Goal: Communication & Community: Answer question/provide support

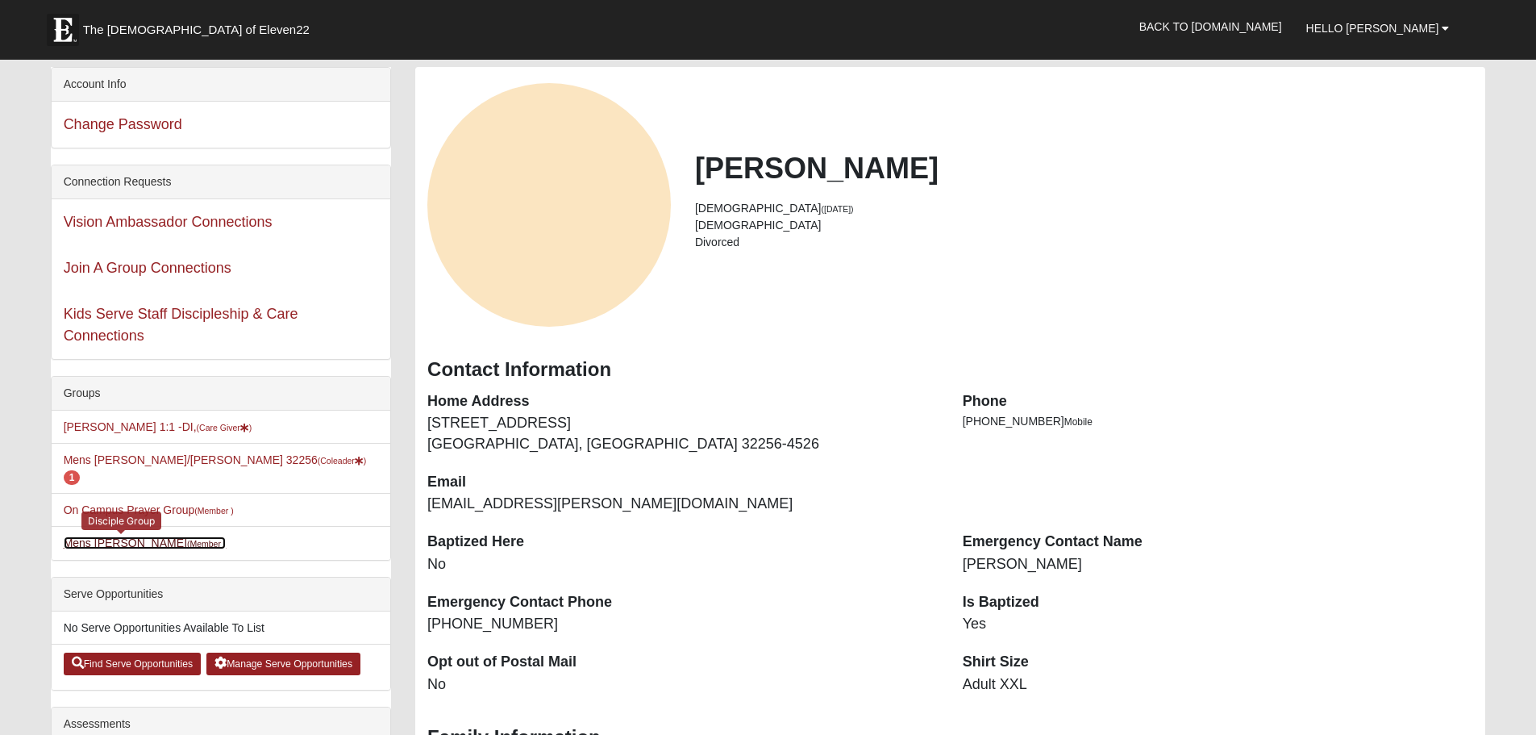
click at [187, 539] on small "(Member )" at bounding box center [206, 544] width 39 height 10
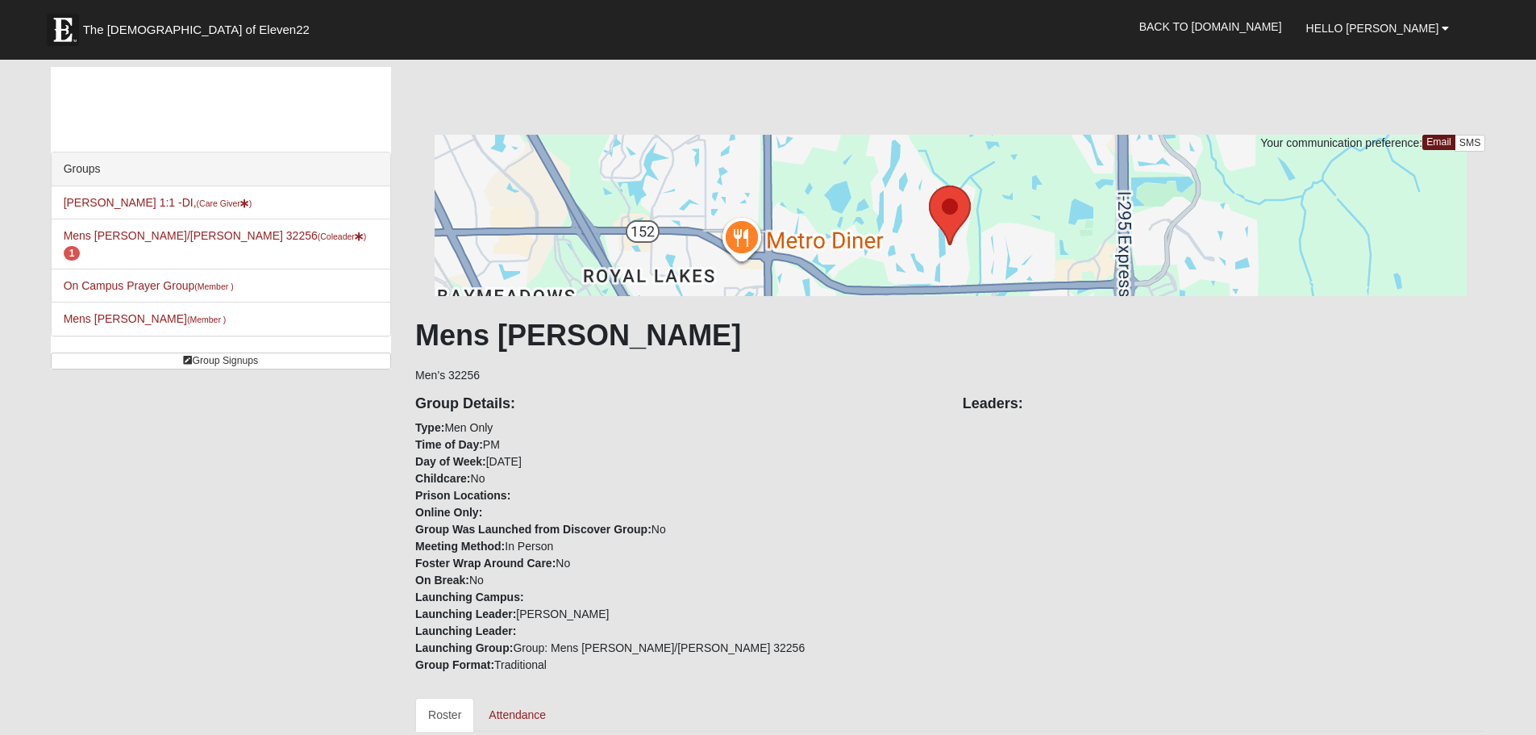
click at [525, 324] on h1 "Mens [PERSON_NAME]" at bounding box center [950, 335] width 1070 height 35
click at [584, 335] on h1 "Mens [PERSON_NAME]" at bounding box center [950, 335] width 1070 height 35
click at [1022, 407] on h4 "Leaders:" at bounding box center [1224, 404] width 523 height 18
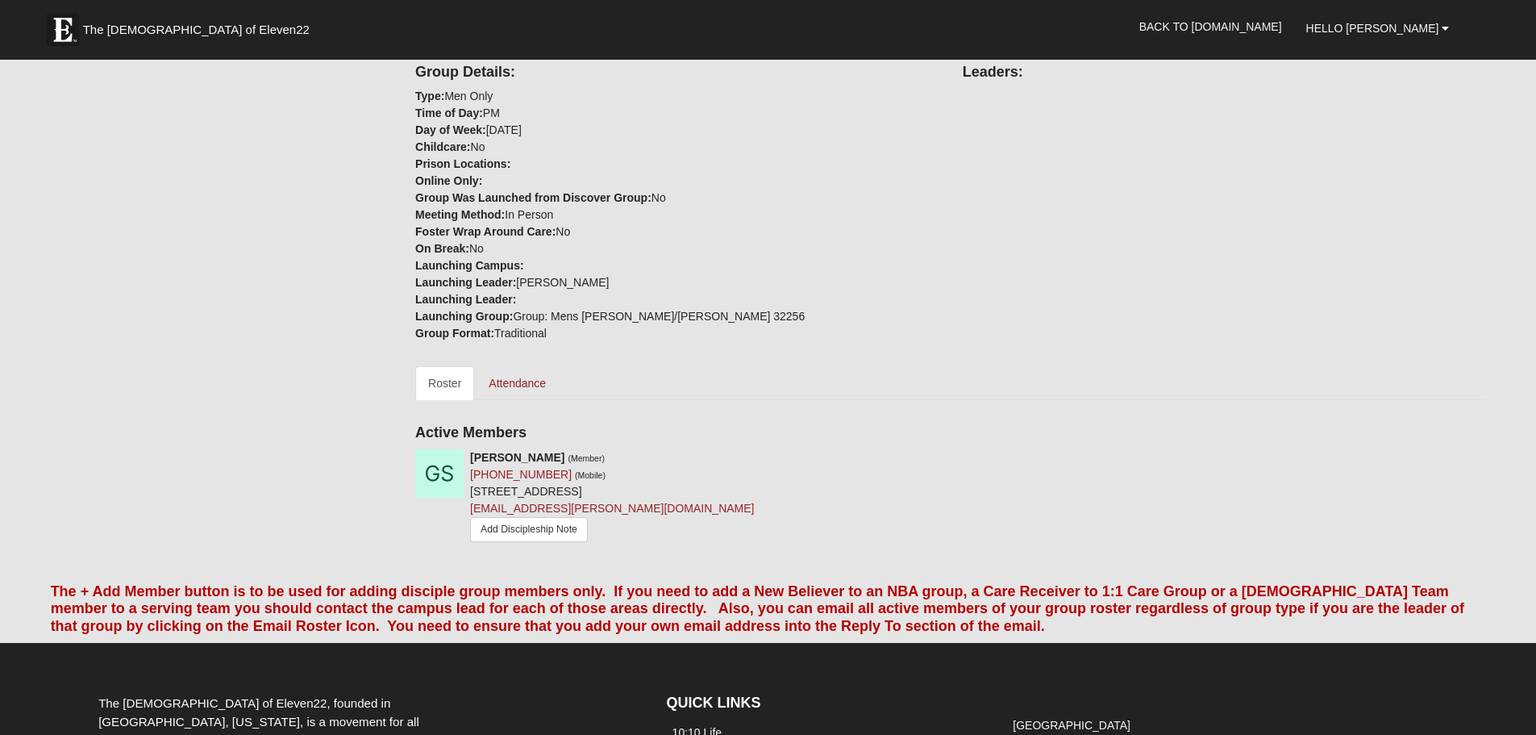
scroll to position [403, 0]
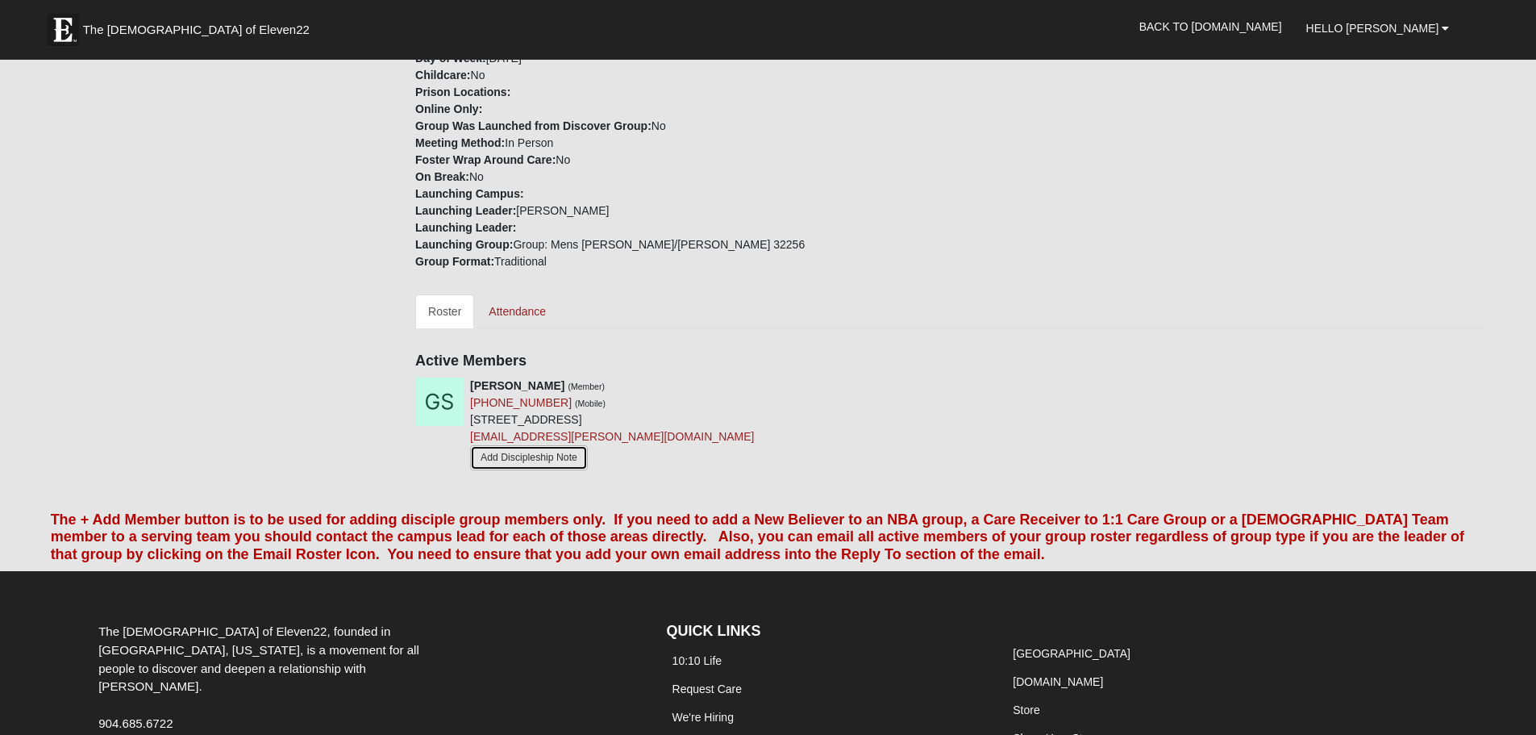
click at [543, 456] on link "Add Discipleship Note" at bounding box center [529, 457] width 118 height 25
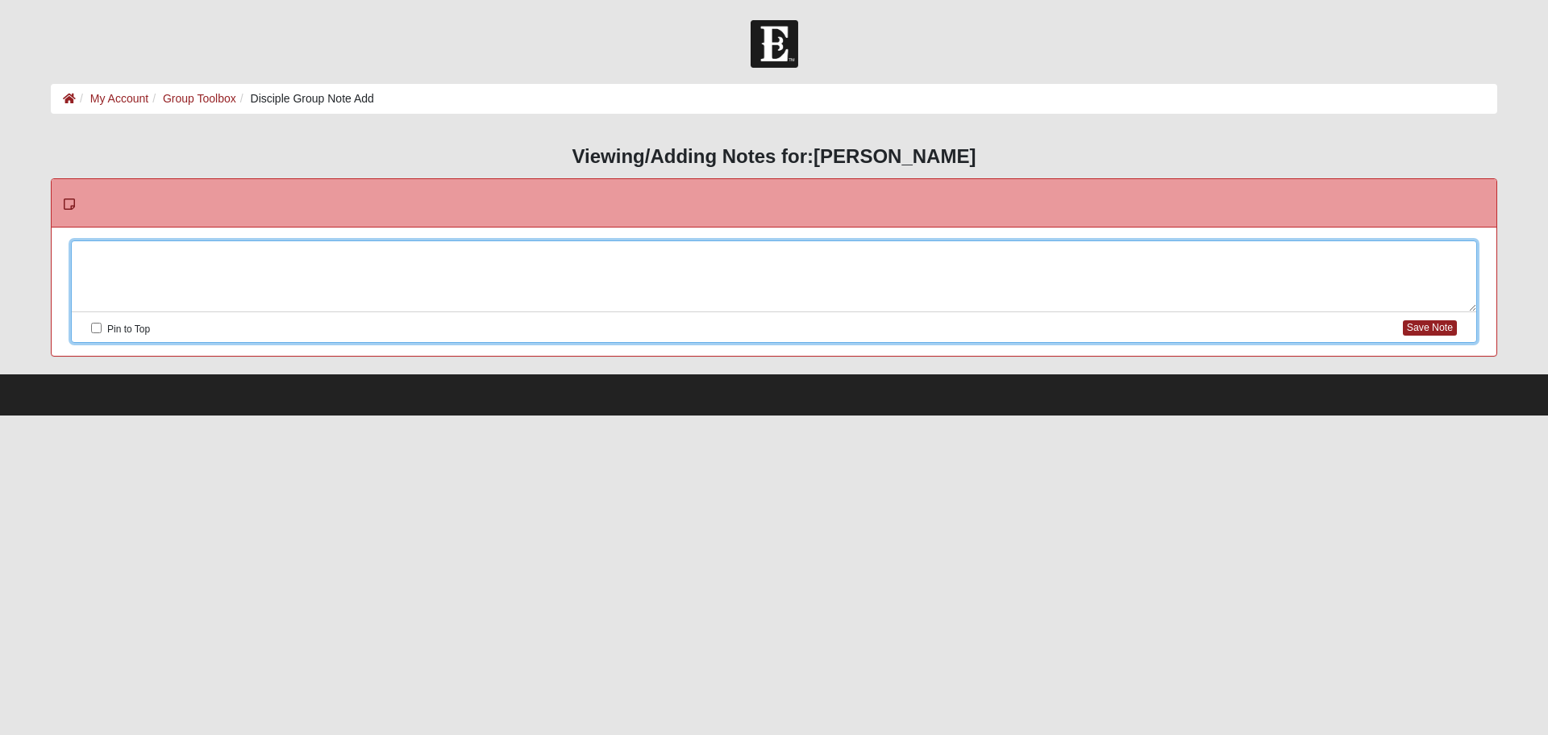
click at [349, 256] on div at bounding box center [774, 276] width 1405 height 71
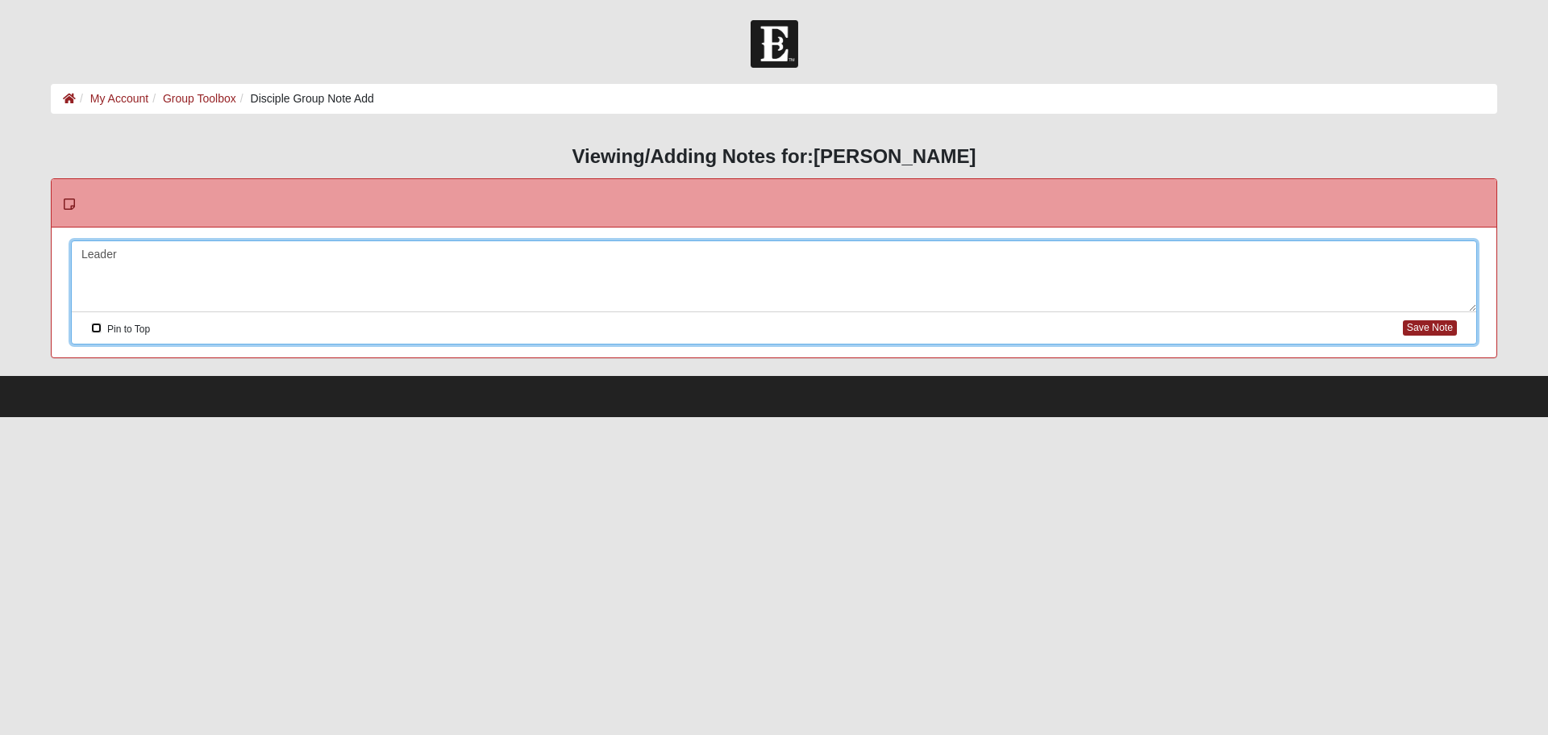
click at [97, 325] on input "Pin to Top" at bounding box center [96, 328] width 10 height 10
click at [1418, 325] on button "Save Note" at bounding box center [1430, 327] width 54 height 15
checkbox input "false"
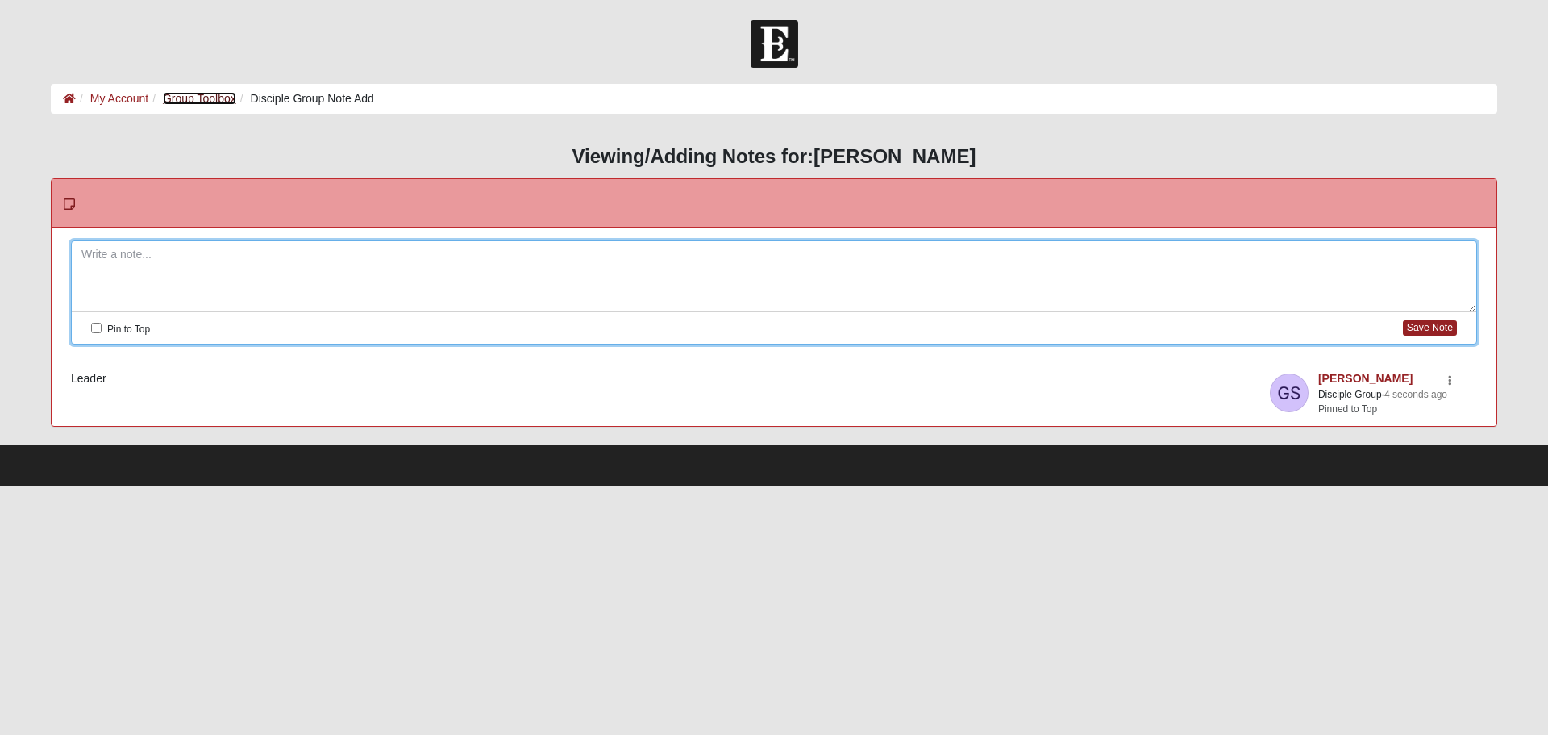
click at [192, 96] on link "Group Toolbox" at bounding box center [199, 98] width 73 height 13
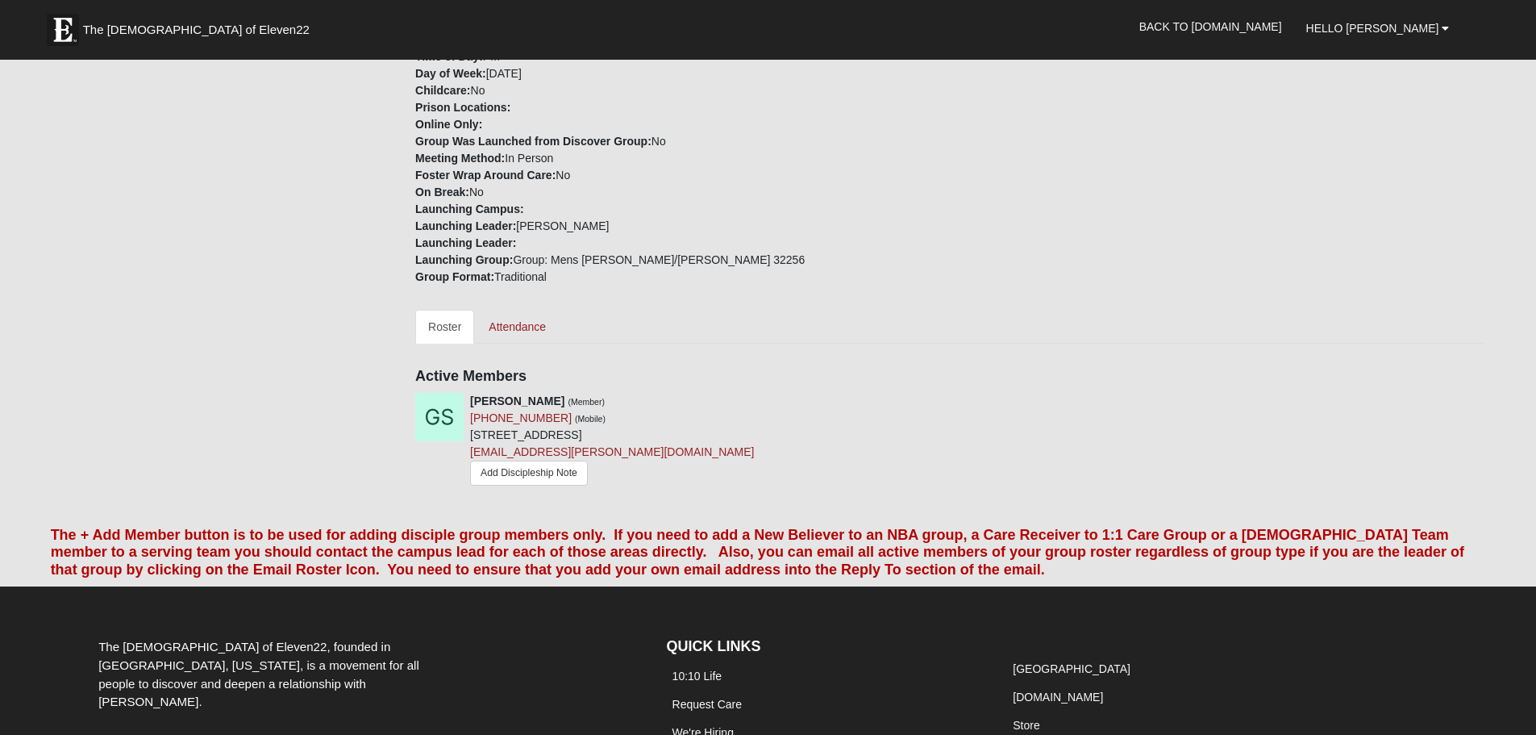
scroll to position [404, 0]
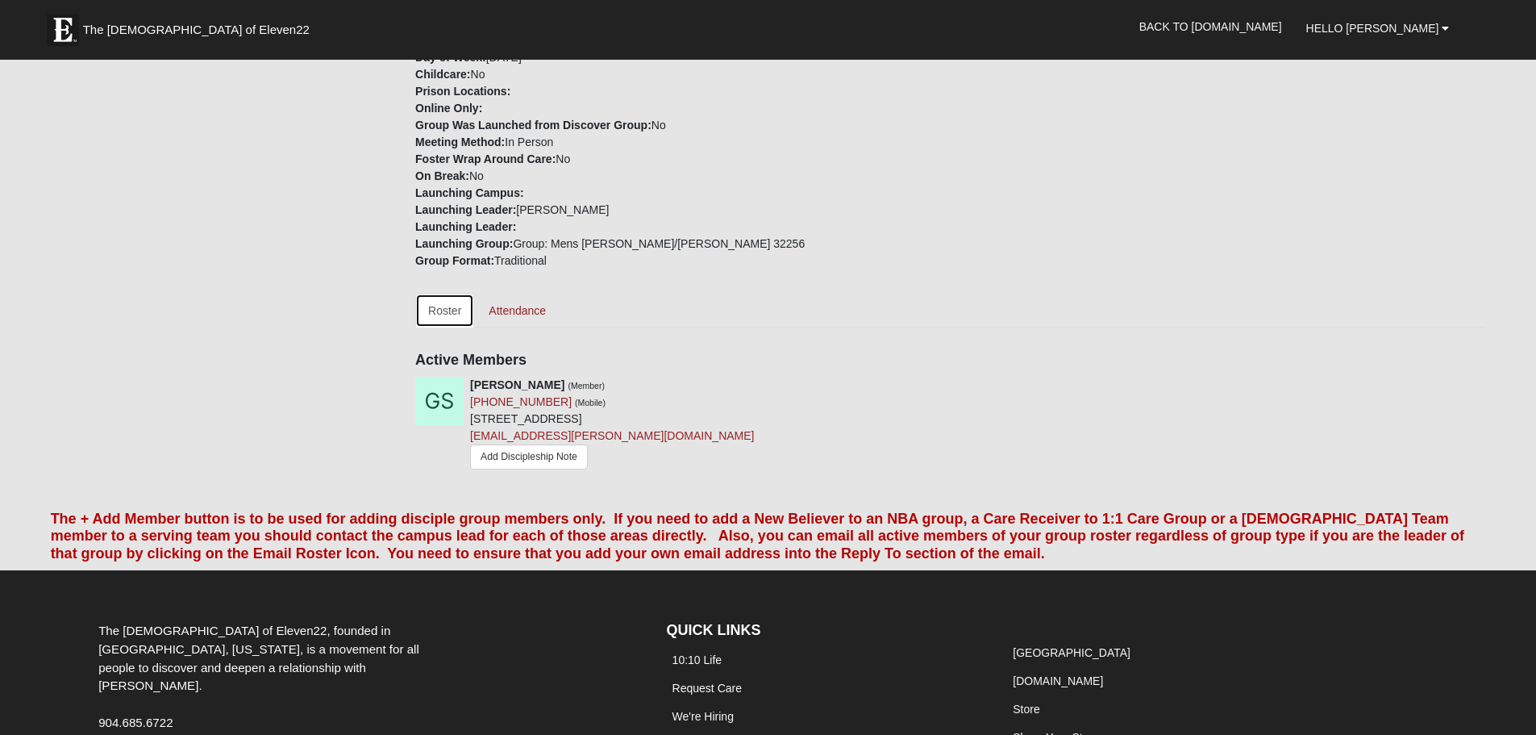
click at [432, 308] on link "Roster" at bounding box center [444, 311] width 59 height 34
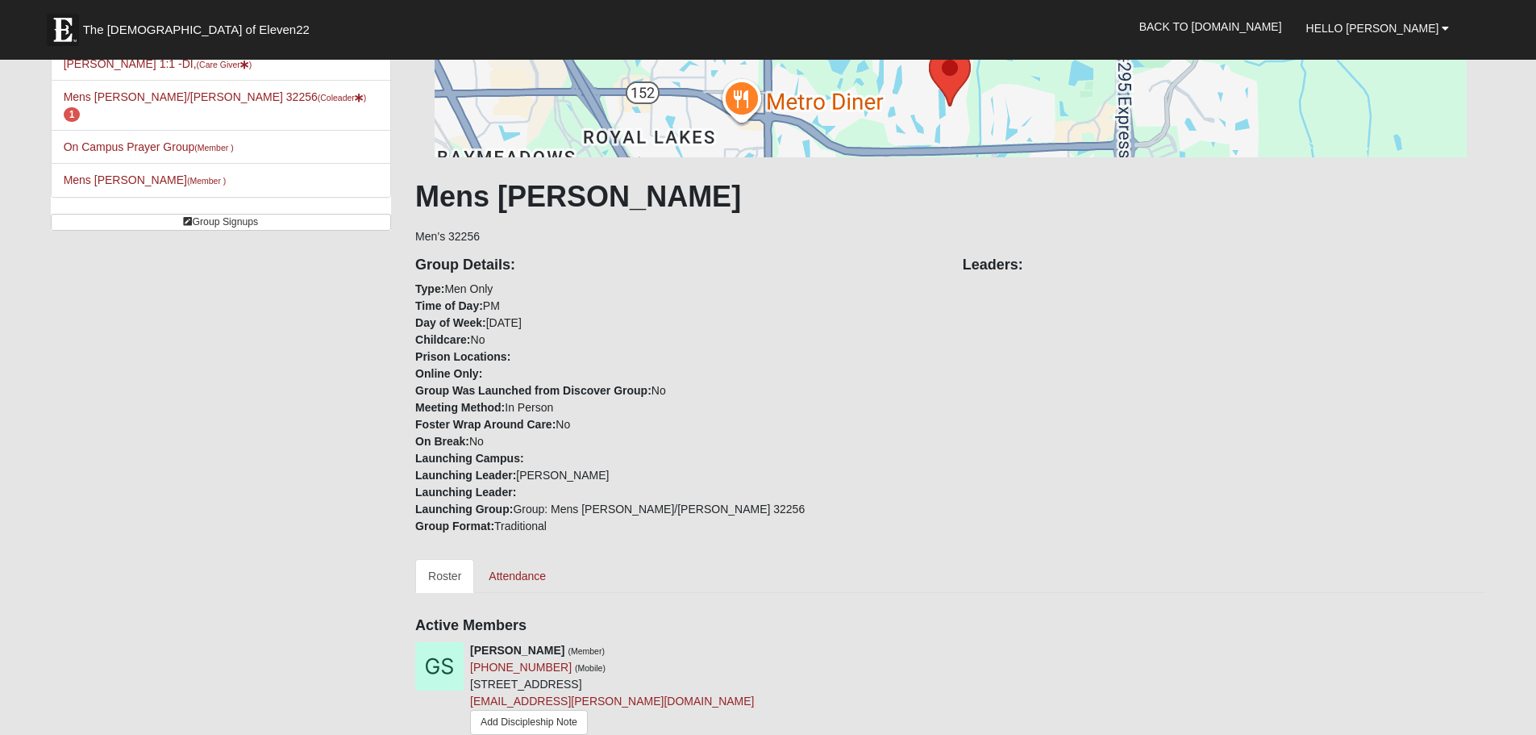
scroll to position [161, 0]
